Goal: Task Accomplishment & Management: Use online tool/utility

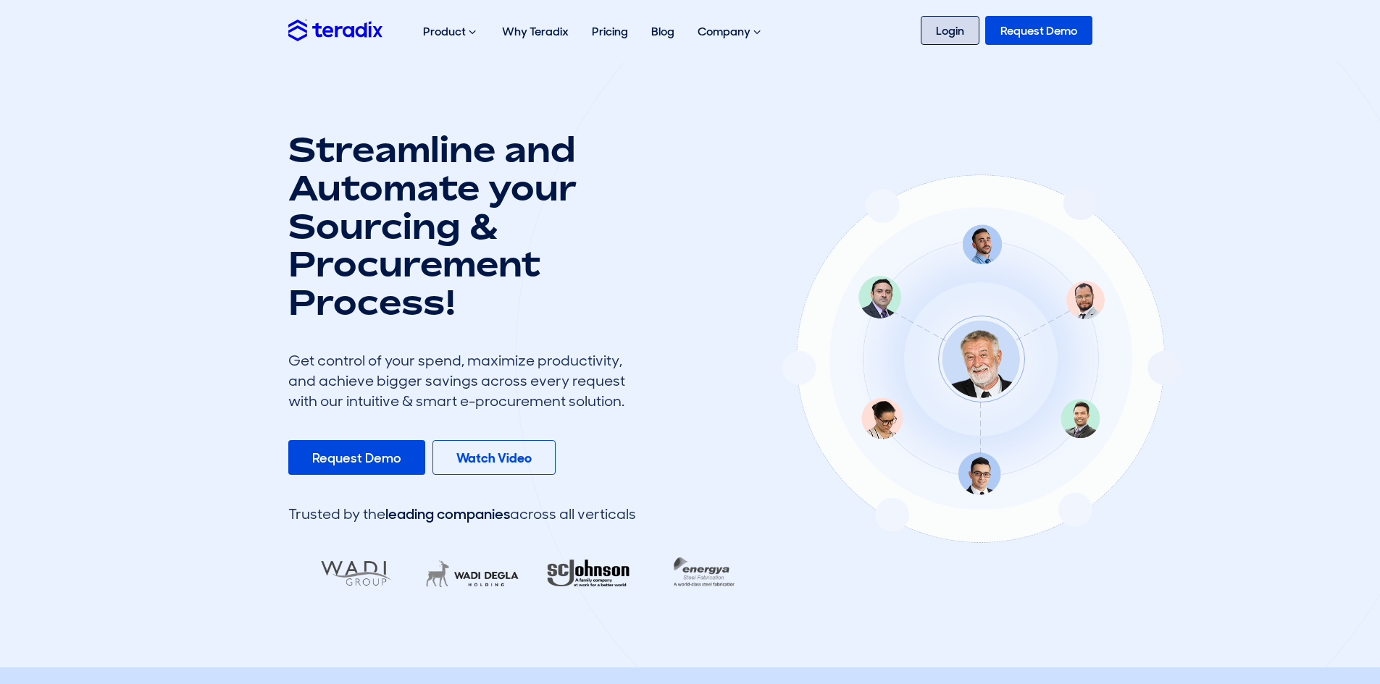
click at [953, 35] on link "Login" at bounding box center [949, 30] width 59 height 29
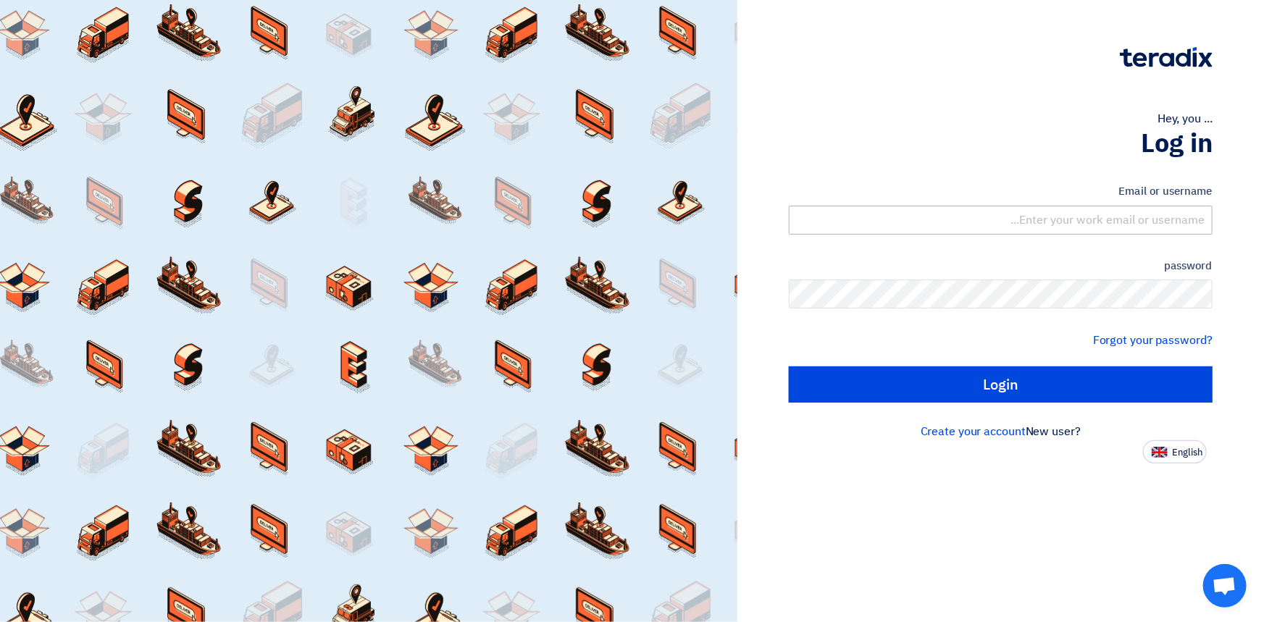
click at [1107, 204] on div "Email or username" at bounding box center [1001, 208] width 424 height 51
click at [1106, 217] on input "text" at bounding box center [1001, 220] width 424 height 29
type input "[EMAIL_ADDRESS][DOMAIN_NAME]"
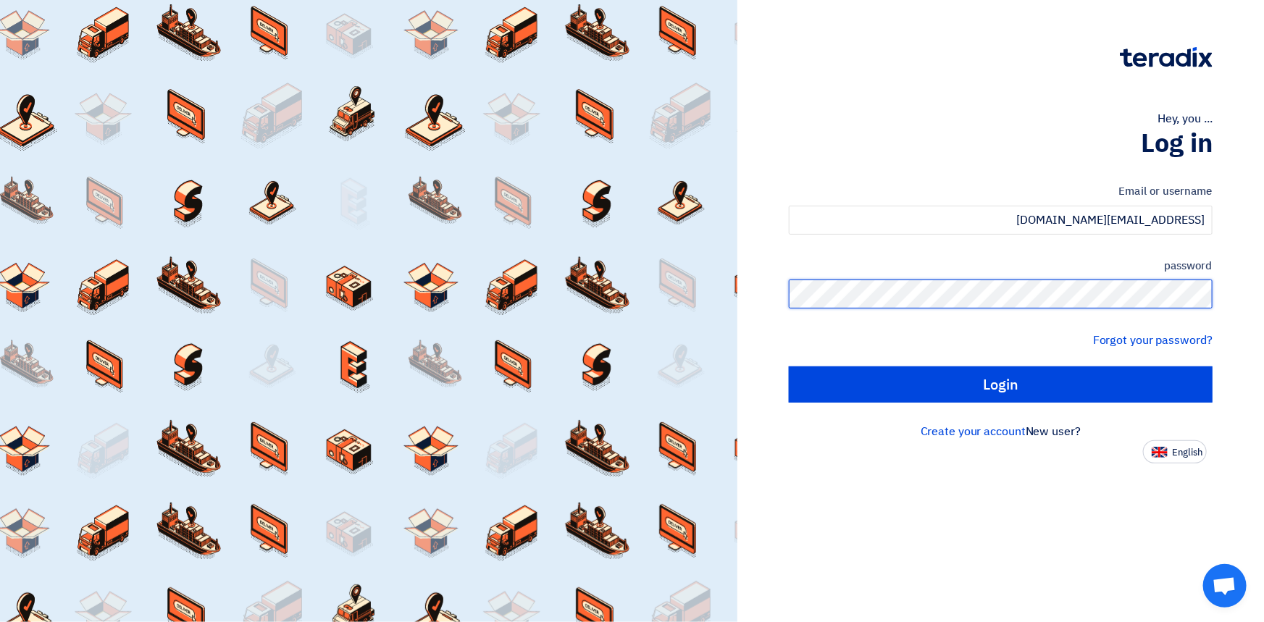
click at [789, 366] on input "Login" at bounding box center [1001, 384] width 424 height 36
type input "Sign in"
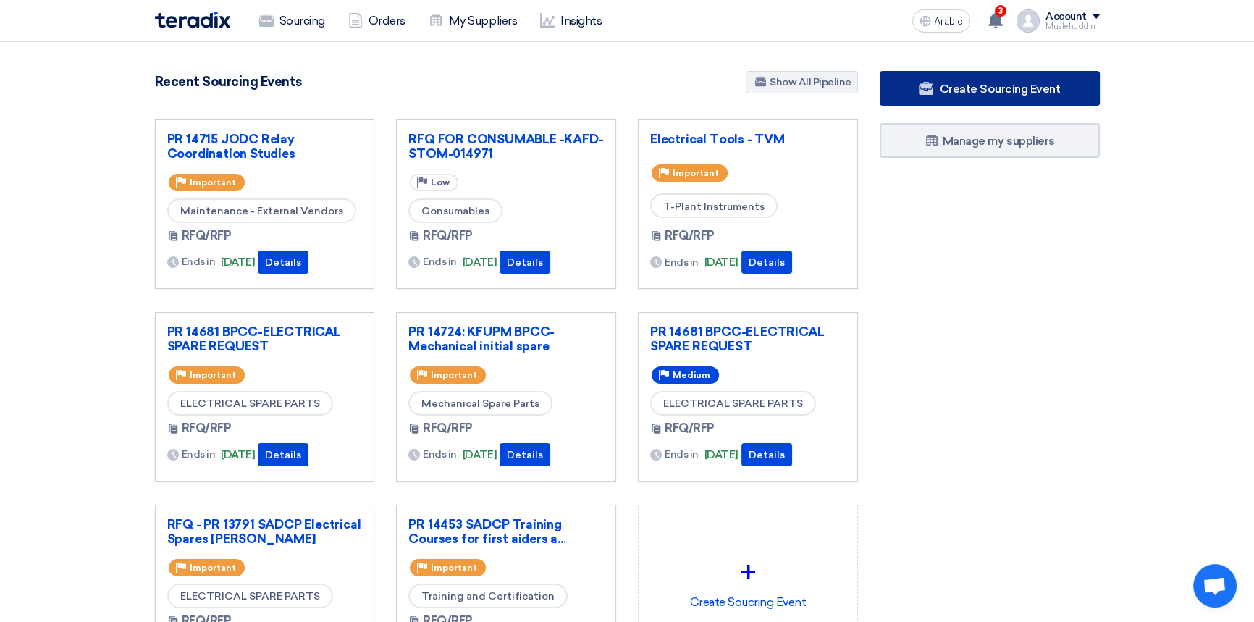
click at [997, 95] on link "Create Sourcing Event" at bounding box center [990, 88] width 220 height 35
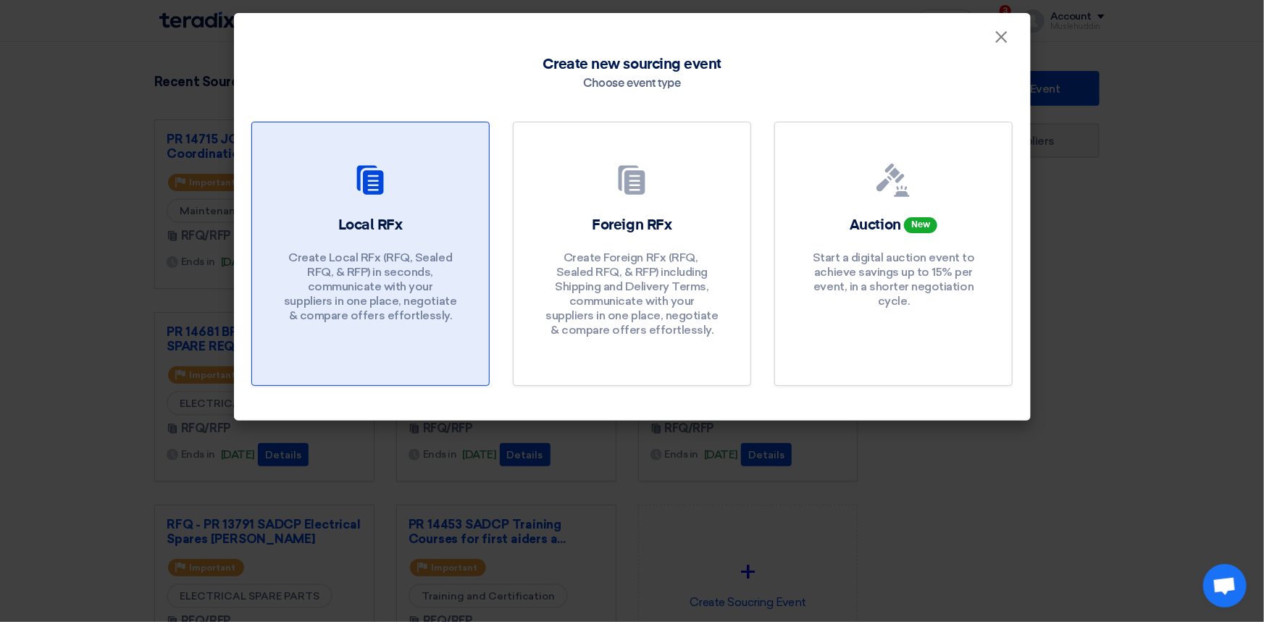
click at [325, 312] on font "Create Local RFx (RFQ, ​​Sealed RFQ, & RFP) in seconds, communicate with your s…" at bounding box center [370, 287] width 172 height 72
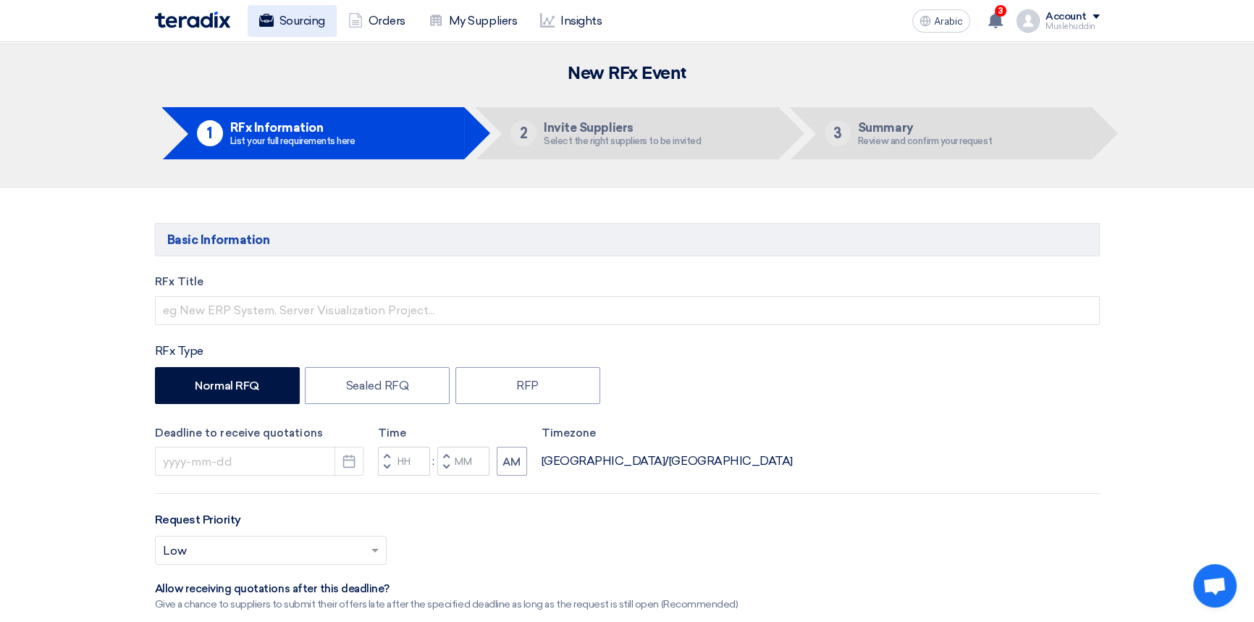
click at [285, 12] on font "Sourcing" at bounding box center [303, 20] width 46 height 17
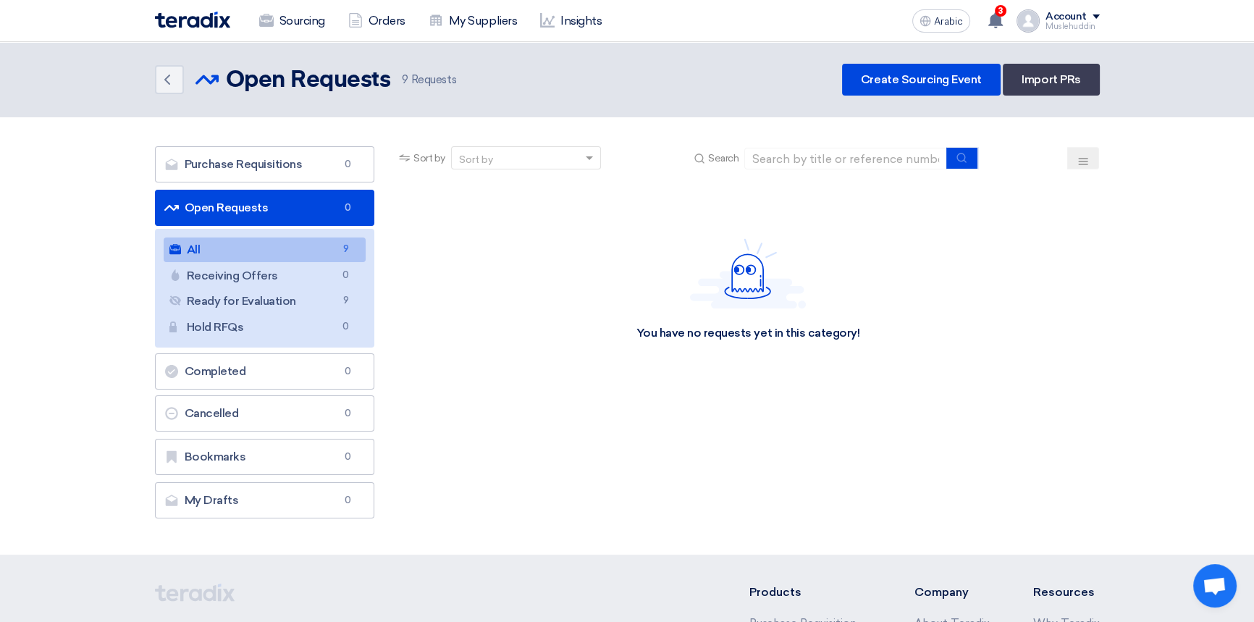
click at [236, 251] on link "All All 9" at bounding box center [265, 250] width 203 height 25
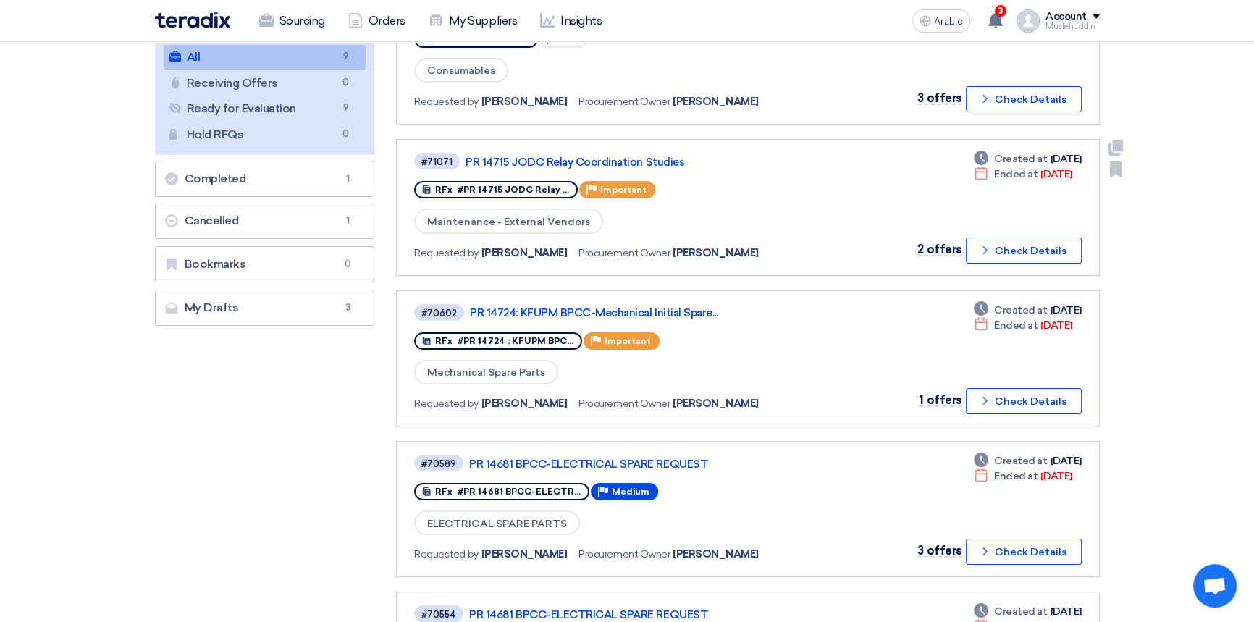
scroll to position [197, 0]
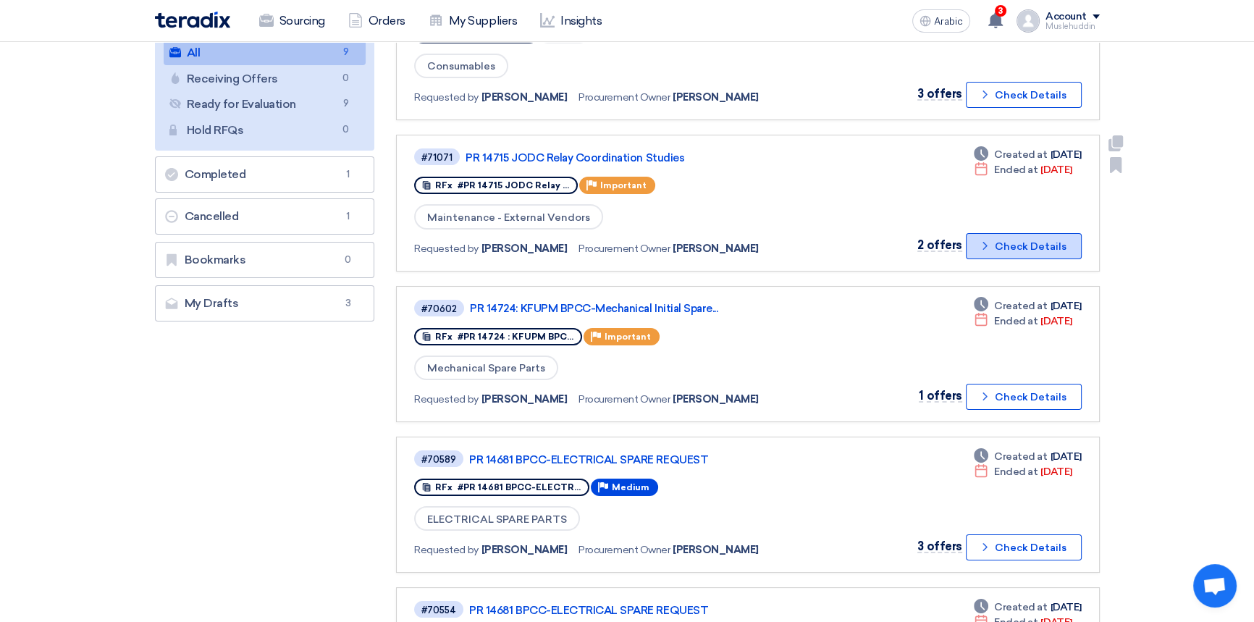
click at [1009, 242] on font "Check Details" at bounding box center [1031, 246] width 72 height 12
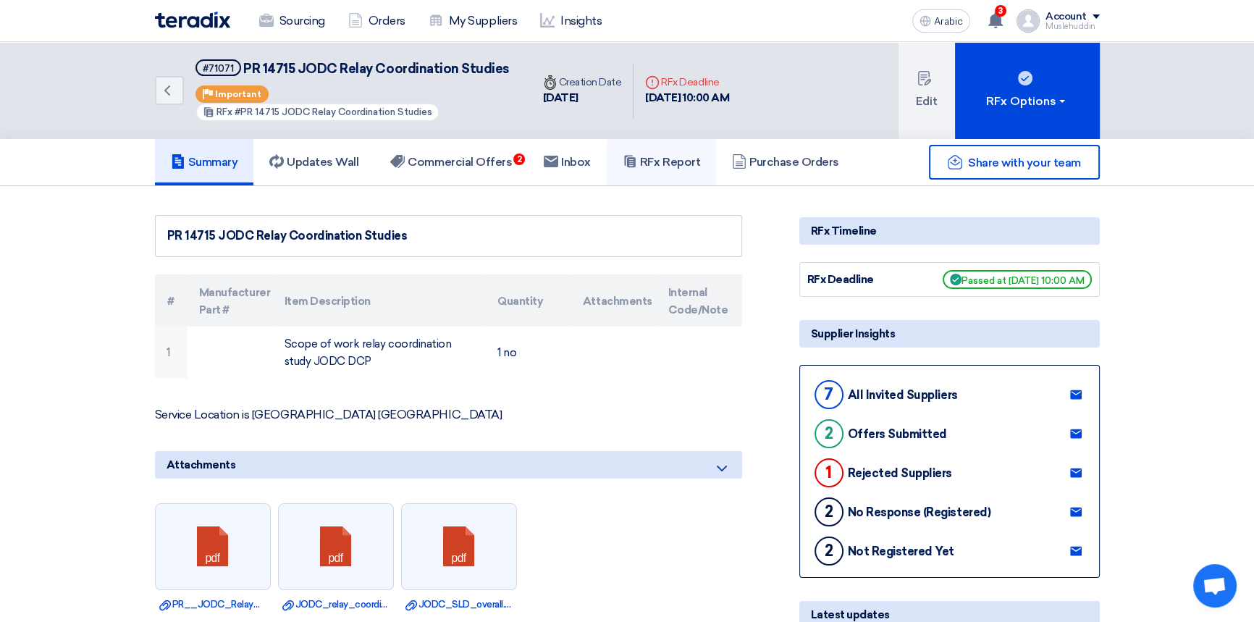
click at [658, 162] on font "RFx Report" at bounding box center [670, 162] width 60 height 14
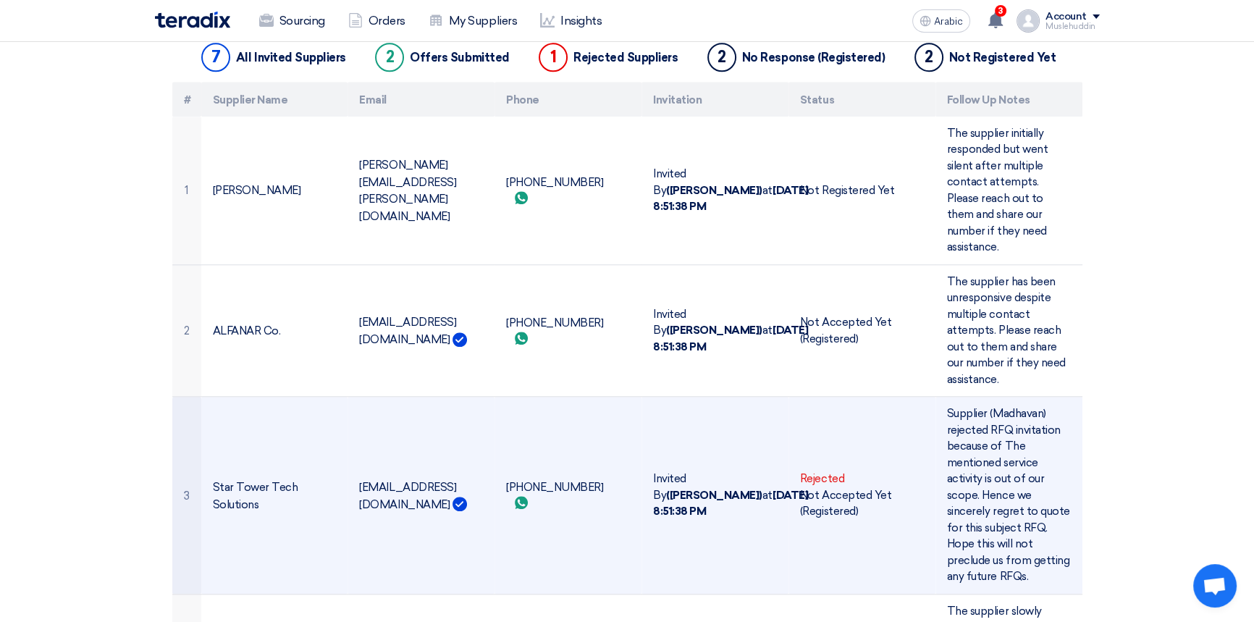
scroll to position [1760, 0]
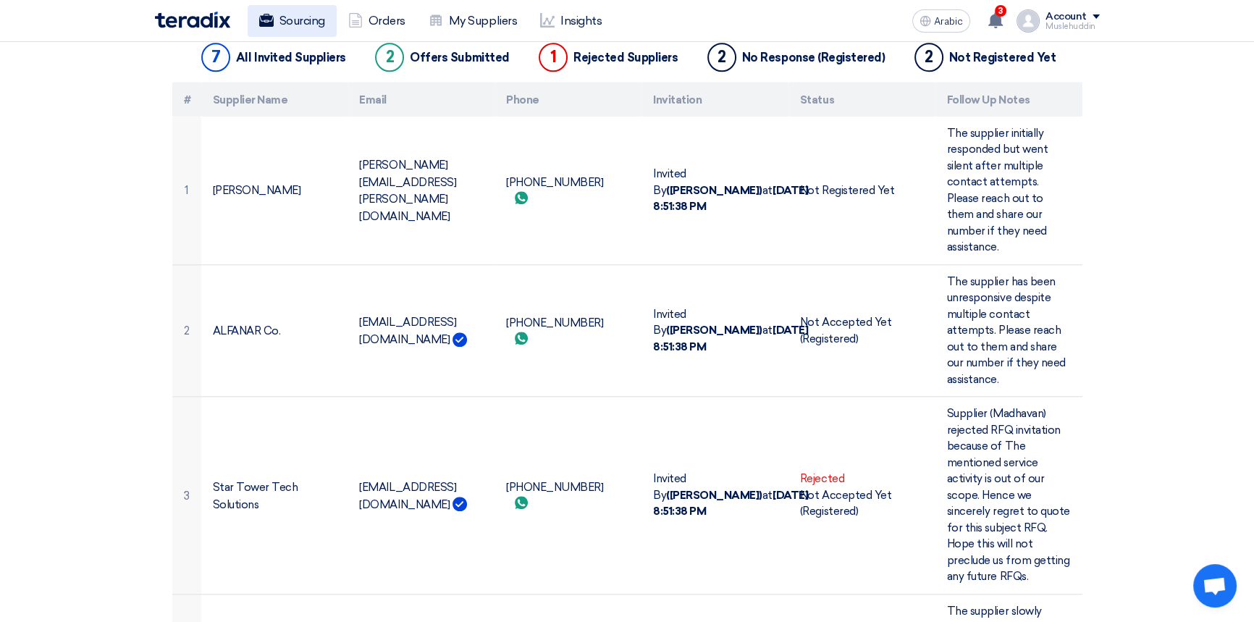
click at [285, 25] on font "Sourcing" at bounding box center [303, 21] width 46 height 14
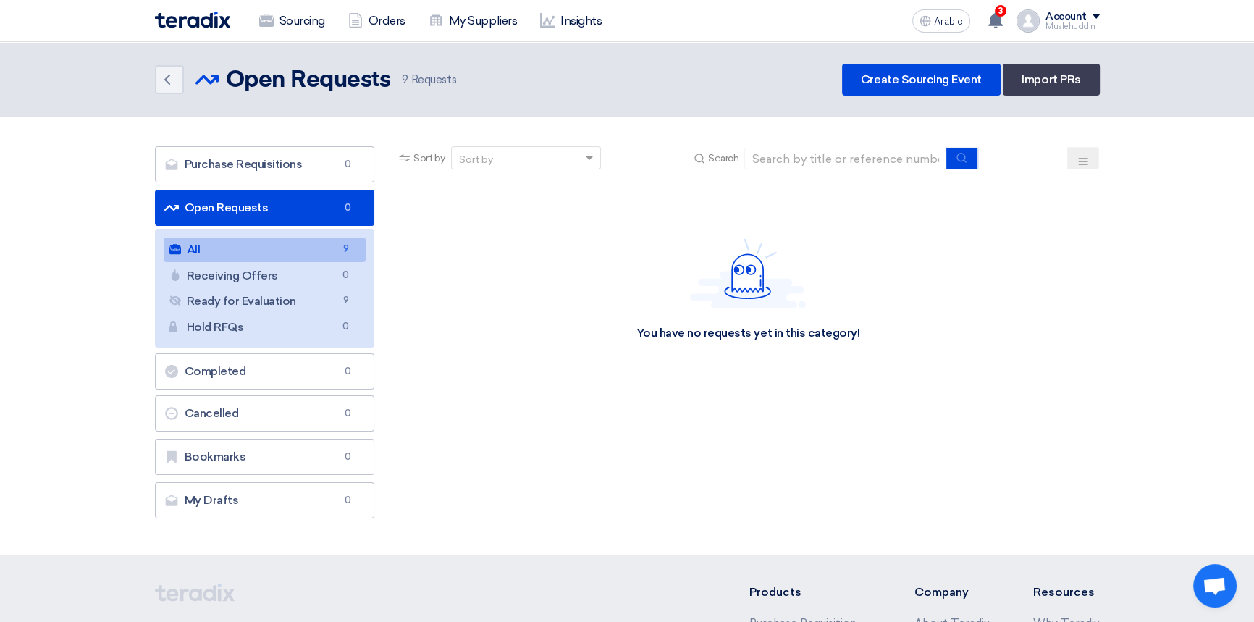
click at [206, 253] on link "All All 9" at bounding box center [265, 250] width 203 height 25
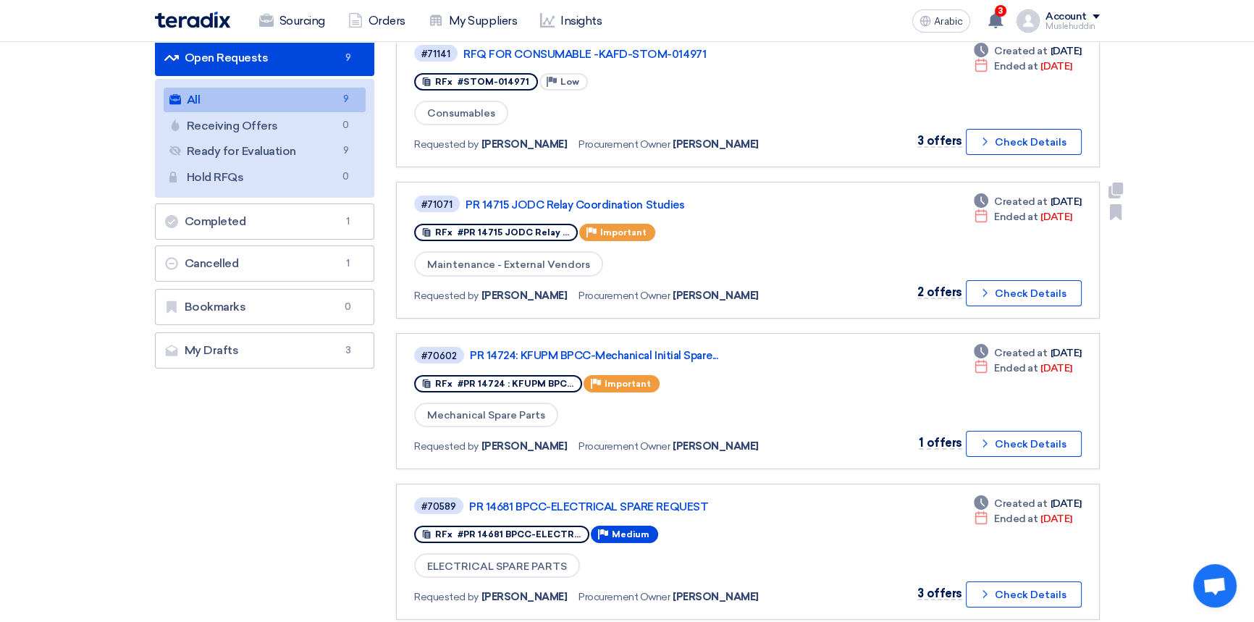
scroll to position [329, 0]
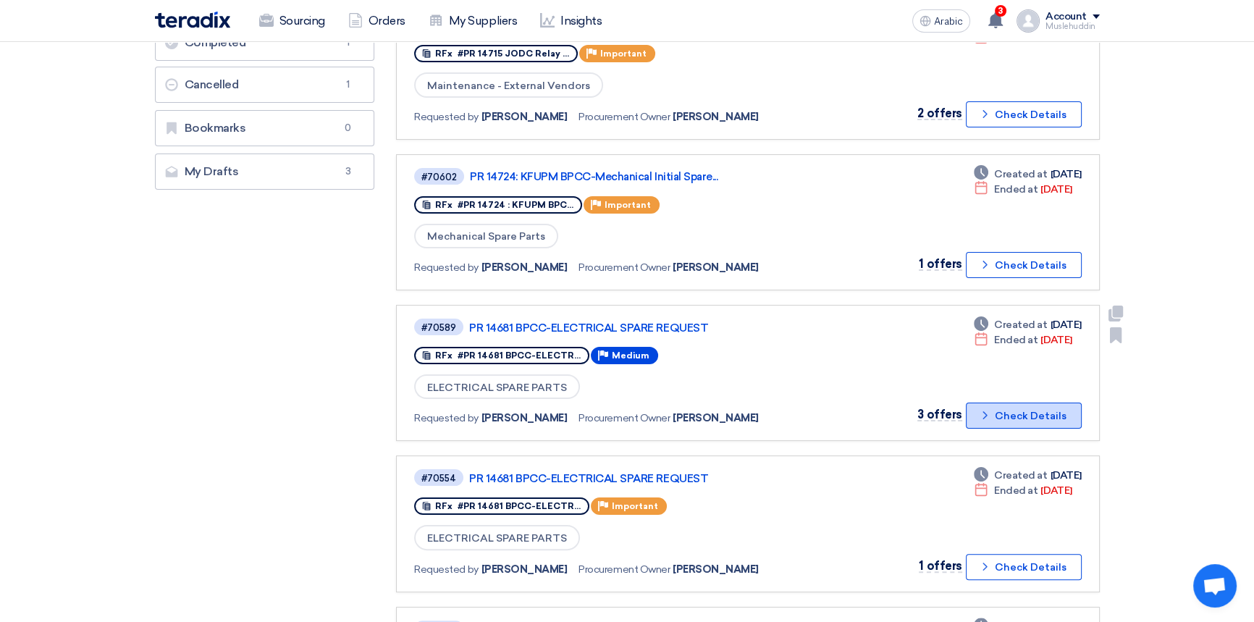
click at [1016, 410] on font "Check Details" at bounding box center [1031, 416] width 72 height 12
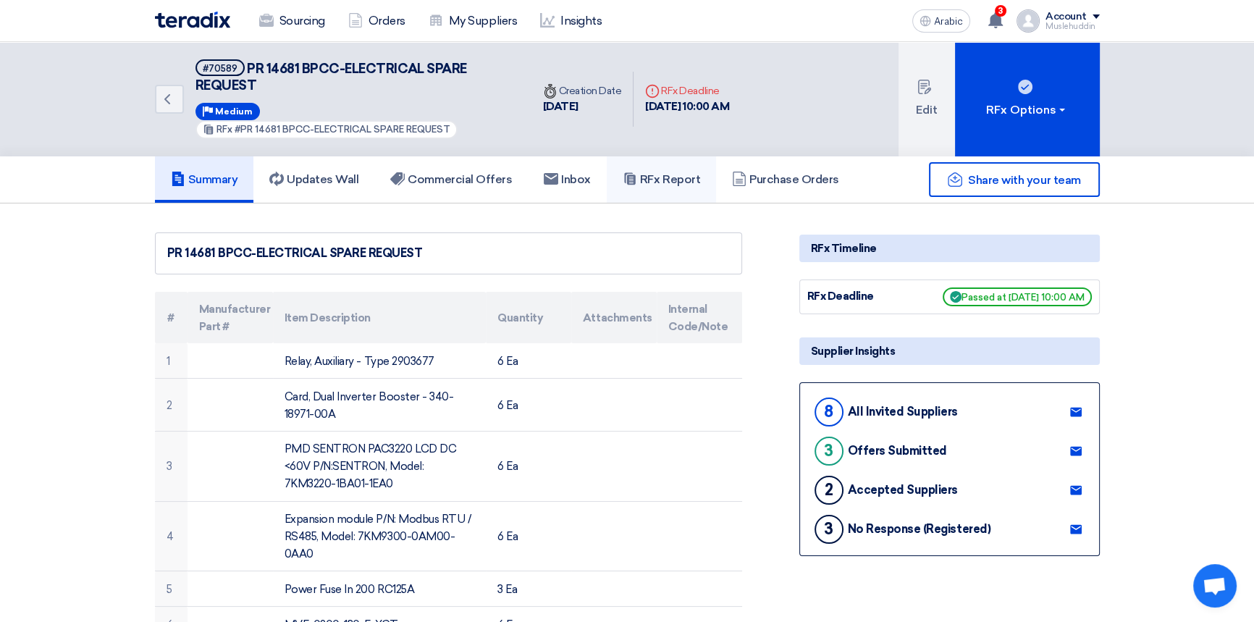
click at [653, 180] on font "RFx Report" at bounding box center [670, 179] width 60 height 14
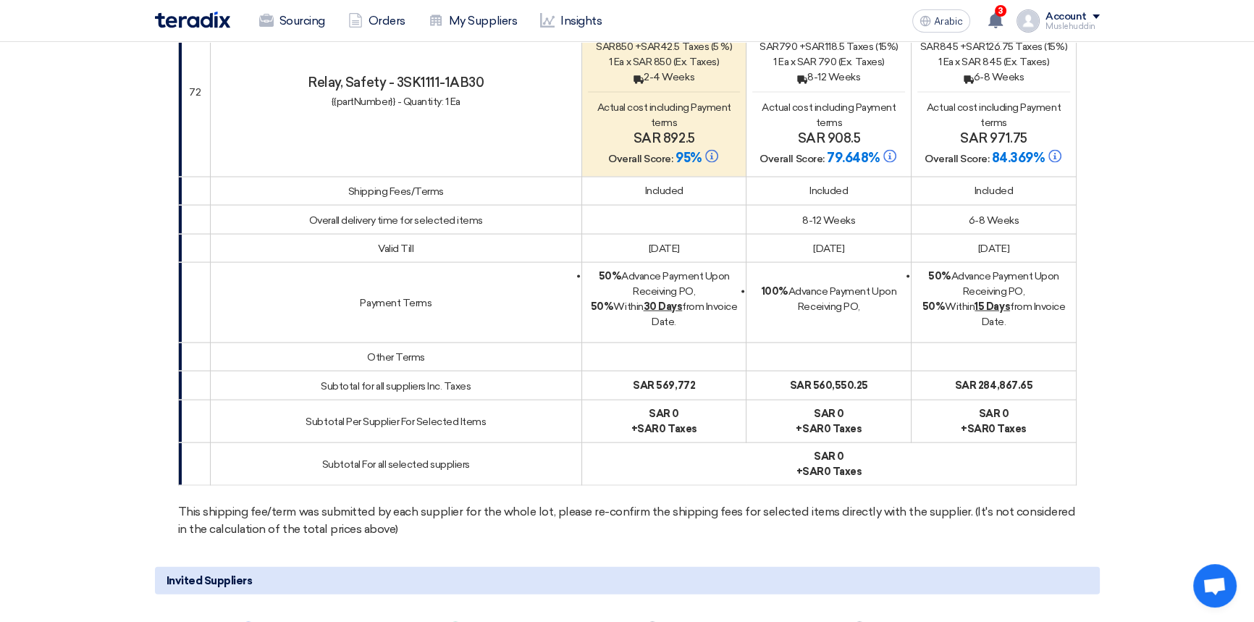
scroll to position [10193, 0]
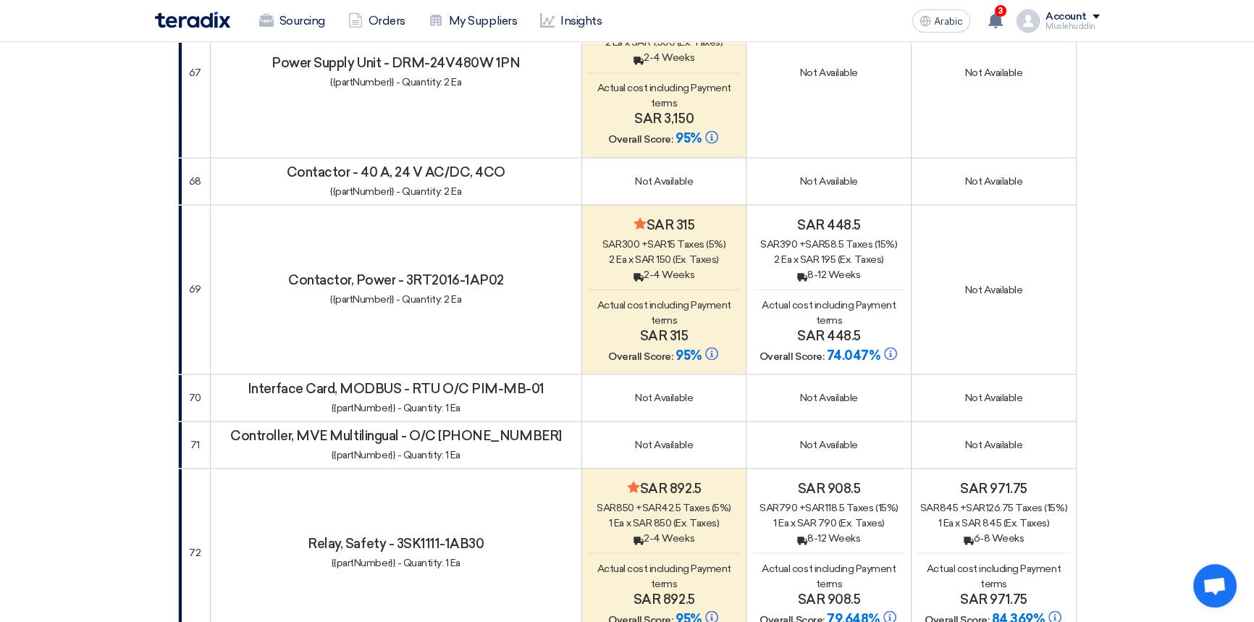
click at [196, 22] on img at bounding box center [192, 20] width 75 height 17
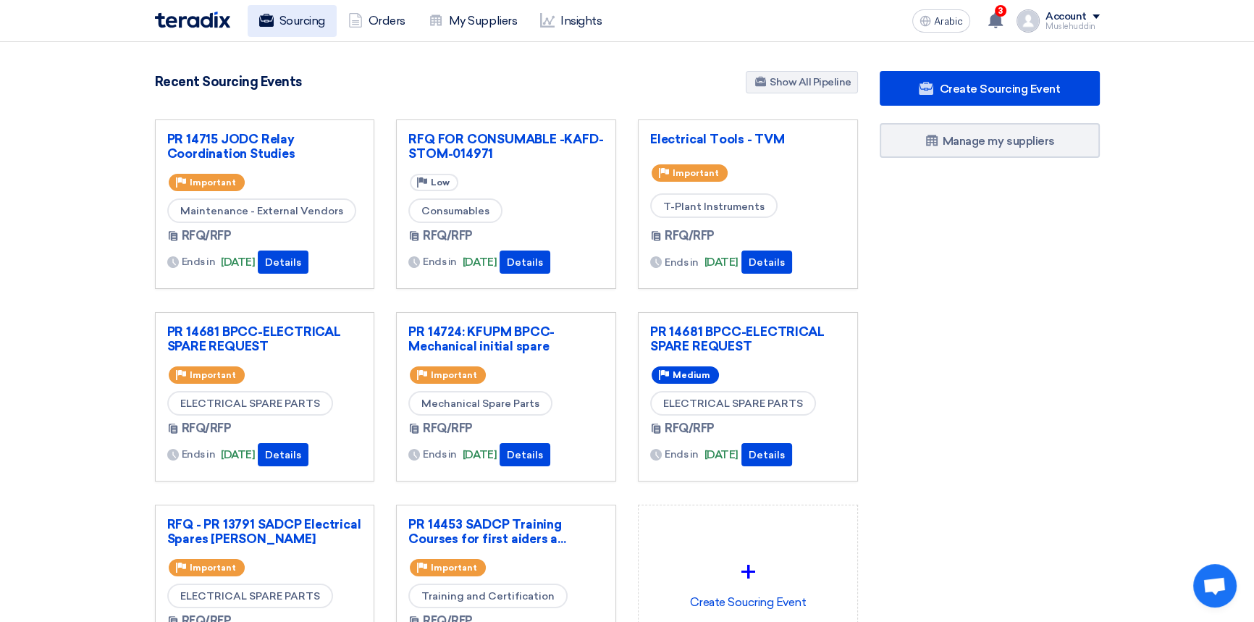
click at [297, 24] on font "Sourcing" at bounding box center [303, 21] width 46 height 14
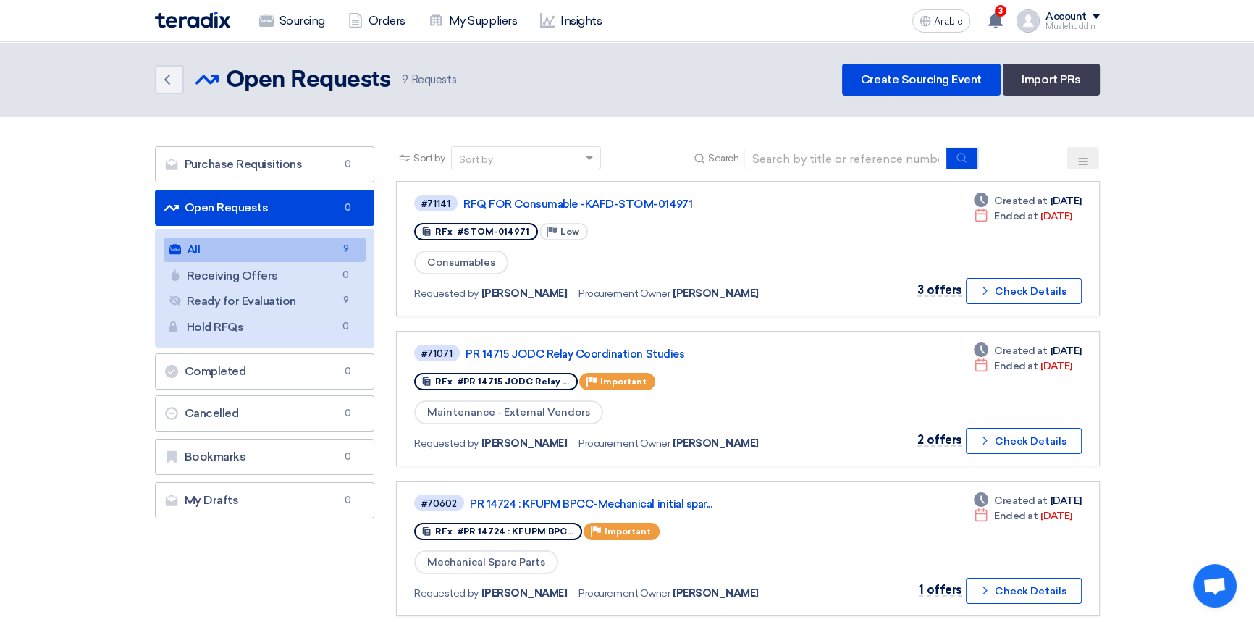
click at [256, 252] on link "All All 9" at bounding box center [265, 250] width 203 height 25
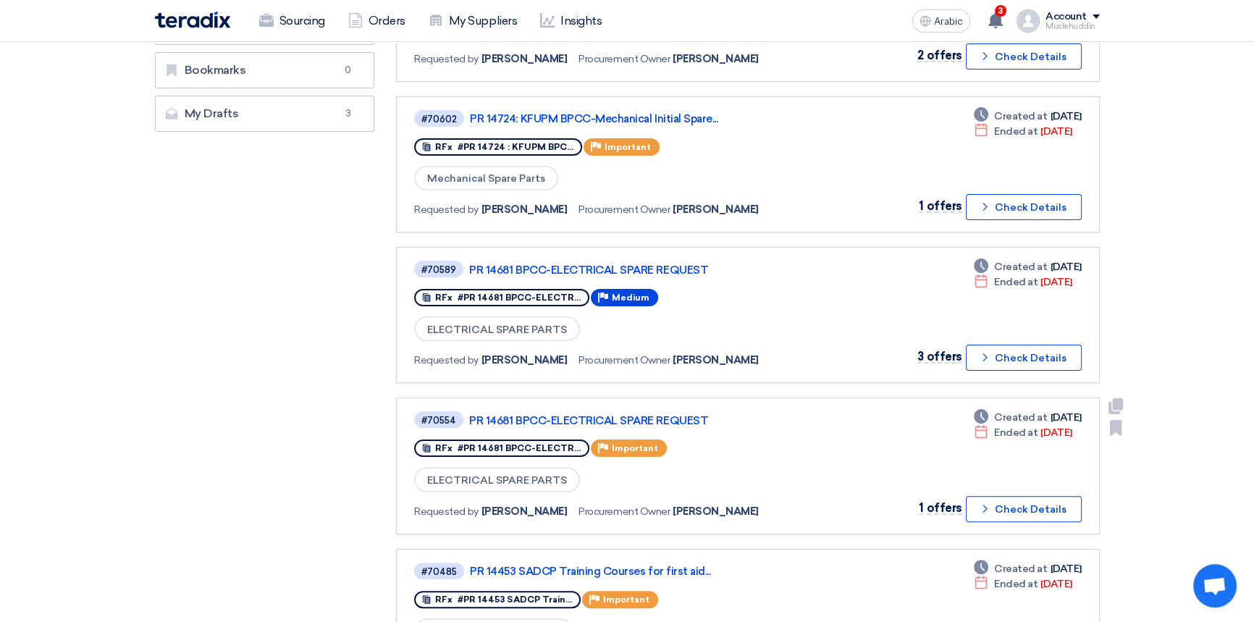
scroll to position [395, 0]
